Goal: Navigation & Orientation: Find specific page/section

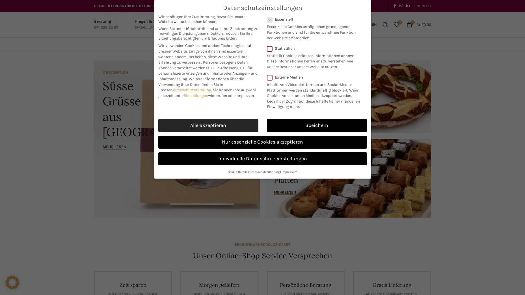
click at [208, 126] on link "Alle akzeptieren" at bounding box center [208, 125] width 100 height 13
checkbox input "true"
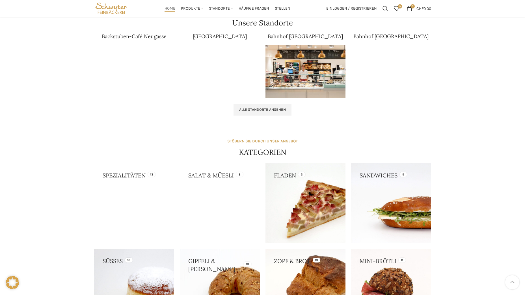
scroll to position [308, 0]
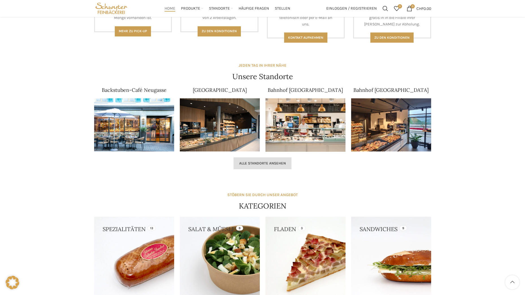
click at [276, 164] on span "Alle Standorte ansehen" at bounding box center [262, 163] width 47 height 5
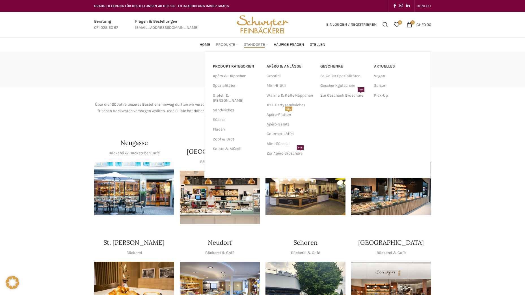
click at [230, 43] on span "Produkte" at bounding box center [225, 44] width 19 height 5
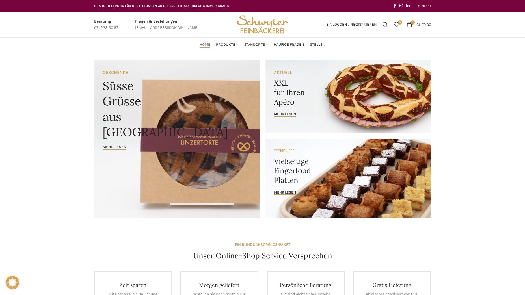
click at [260, 23] on img "Site logo" at bounding box center [262, 24] width 55 height 25
